Goal: Check status: Check status

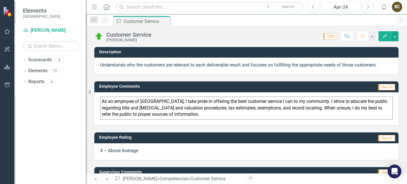
click at [234, 32] on div "Score: N/A 2023 Completed Comment Favorite Edit" at bounding box center [276, 36] width 244 height 10
click at [325, 36] on span "2023" at bounding box center [330, 36] width 14 height 6
click at [257, 36] on div "Score: N/A 2023 Completed Comment Favorite Edit" at bounding box center [276, 36] width 244 height 10
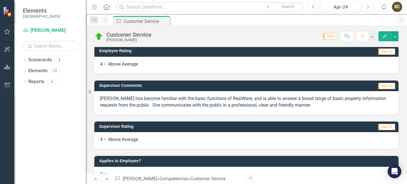
scroll to position [101, 0]
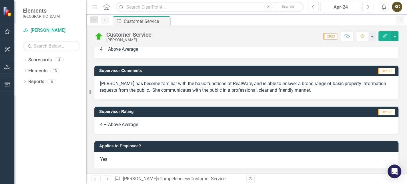
click at [108, 178] on icon "Next" at bounding box center [106, 179] width 5 height 4
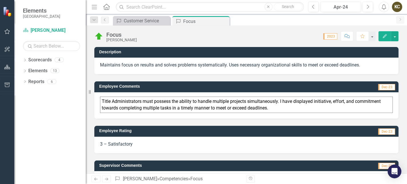
click at [108, 178] on icon at bounding box center [106, 178] width 3 height 3
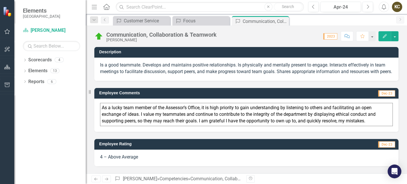
click at [108, 178] on icon "Next" at bounding box center [106, 179] width 5 height 4
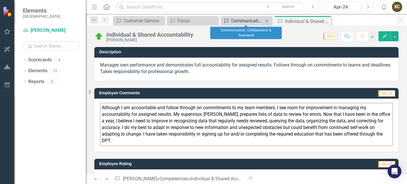
click at [242, 19] on div "Communication, Collaboration & Teamwork" at bounding box center [247, 20] width 32 height 7
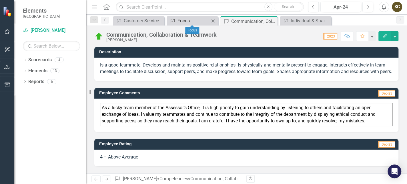
click at [189, 20] on div "Focus" at bounding box center [194, 20] width 32 height 7
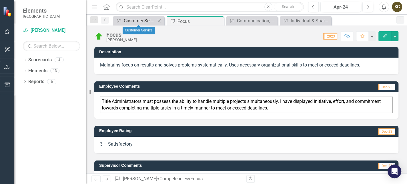
click at [133, 20] on div "Customer Service" at bounding box center [140, 20] width 32 height 7
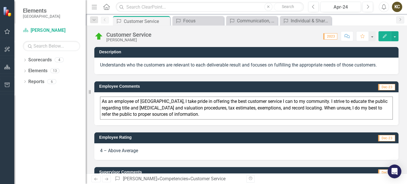
click at [49, 122] on div "Dropdown Scorecards 4 Dropdown Gunnison County Dropdown Assessor's Office Asses…" at bounding box center [49, 119] width 71 height 128
click at [38, 85] on div "Reports" at bounding box center [36, 81] width 16 height 9
click at [38, 71] on link "Elements" at bounding box center [37, 70] width 19 height 7
click at [24, 58] on div "Dropdown" at bounding box center [25, 60] width 4 height 5
click at [29, 70] on icon "Dropdown" at bounding box center [28, 70] width 4 height 3
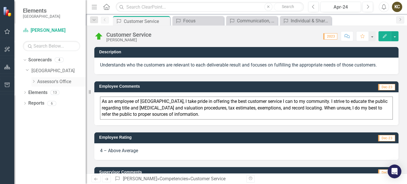
click at [33, 80] on icon "Dropdown" at bounding box center [33, 80] width 4 height 3
click at [48, 101] on link "[PERSON_NAME]" at bounding box center [64, 103] width 43 height 7
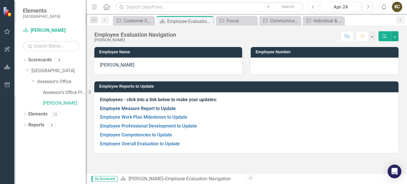
click at [166, 109] on link "Employee Measure Report to Update" at bounding box center [138, 107] width 76 height 5
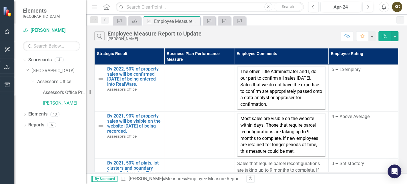
click at [304, 38] on div "Search Employee Measure Report to Update [PERSON_NAME]" at bounding box center [216, 36] width 244 height 10
click at [344, 6] on div "Apr-24" at bounding box center [340, 7] width 37 height 7
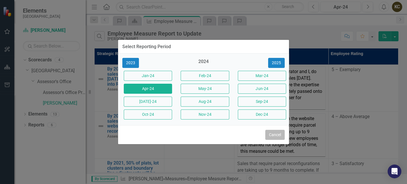
click at [281, 134] on button "Cancel" at bounding box center [274, 134] width 19 height 10
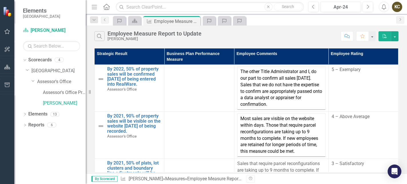
click at [291, 31] on div "Search Employee Measure Report to Update [PERSON_NAME]" at bounding box center [216, 36] width 244 height 10
click at [351, 10] on div "Apr-24" at bounding box center [340, 7] width 37 height 7
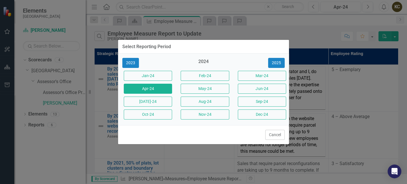
click at [204, 60] on div "2024" at bounding box center [203, 62] width 48 height 9
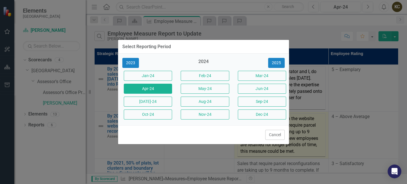
click at [280, 137] on button "Cancel" at bounding box center [274, 134] width 19 height 10
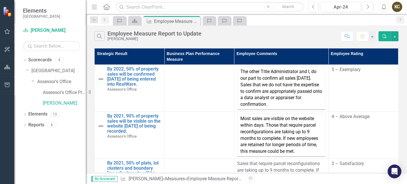
click at [299, 28] on div "Search Employee Measure Report to Update [PERSON_NAME] Comment Favorite PDF" at bounding box center [246, 34] width 321 height 19
click at [241, 40] on div "Search Employee Measure Report to Update [PERSON_NAME]" at bounding box center [216, 36] width 244 height 10
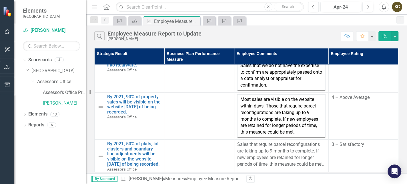
scroll to position [29, 0]
